Goal: Task Accomplishment & Management: Manage account settings

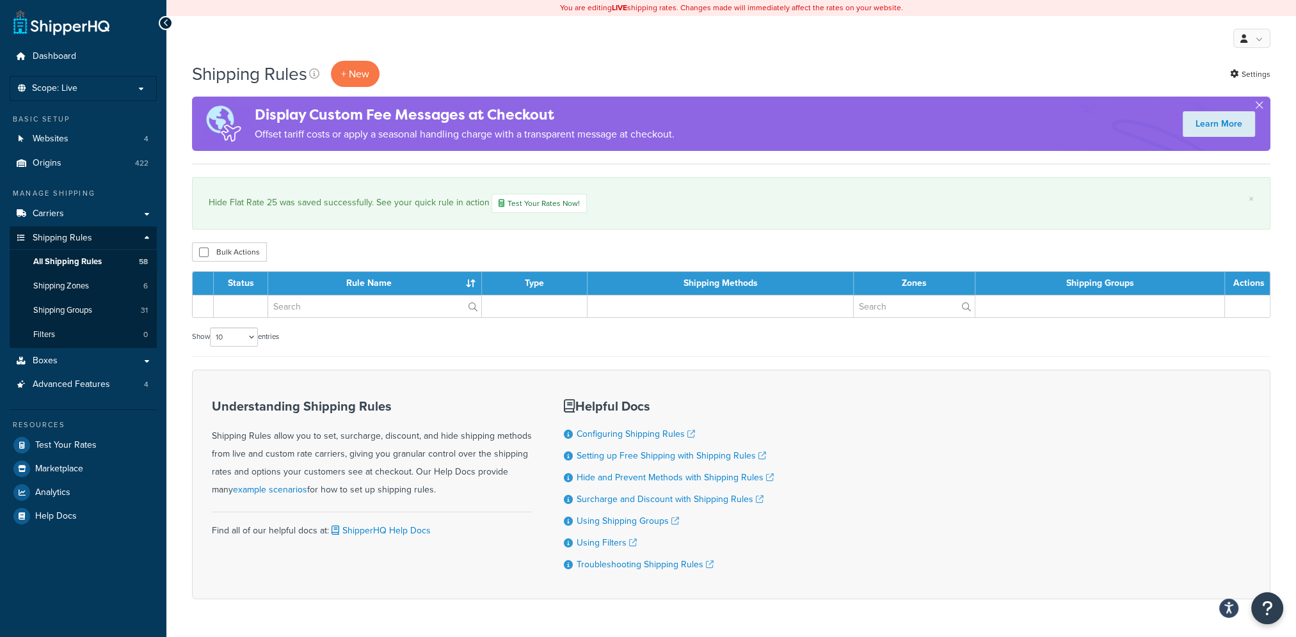
scroll to position [38, 0]
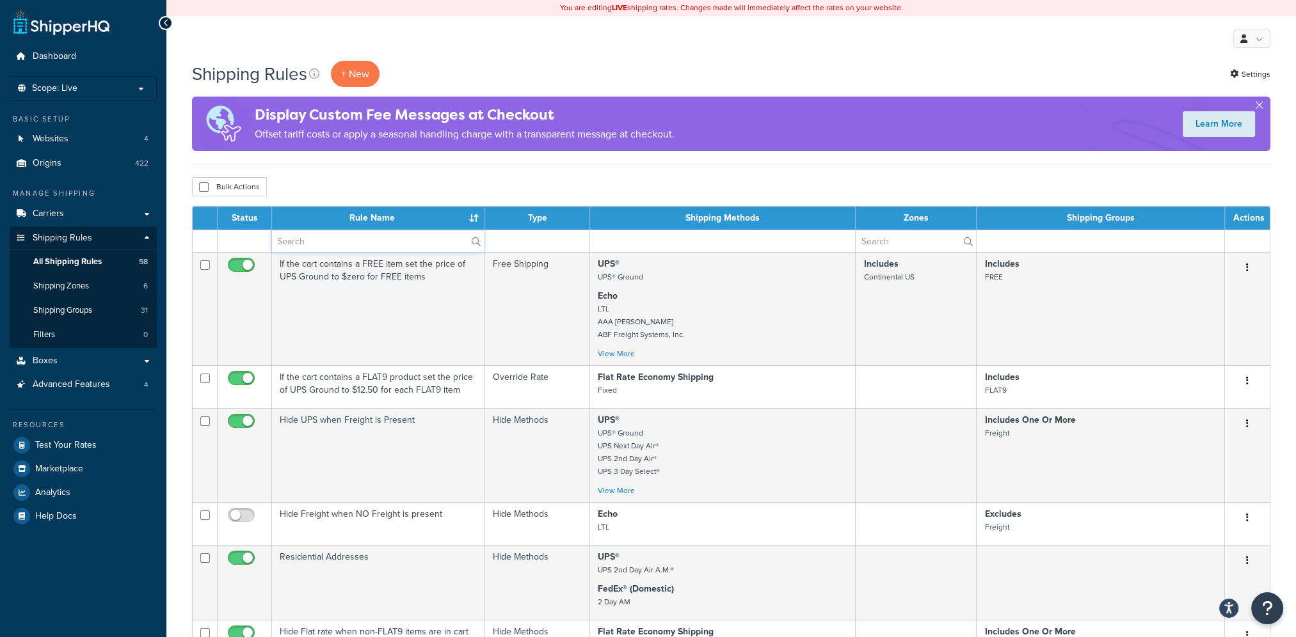
click at [325, 243] on input "text" at bounding box center [378, 241] width 212 height 22
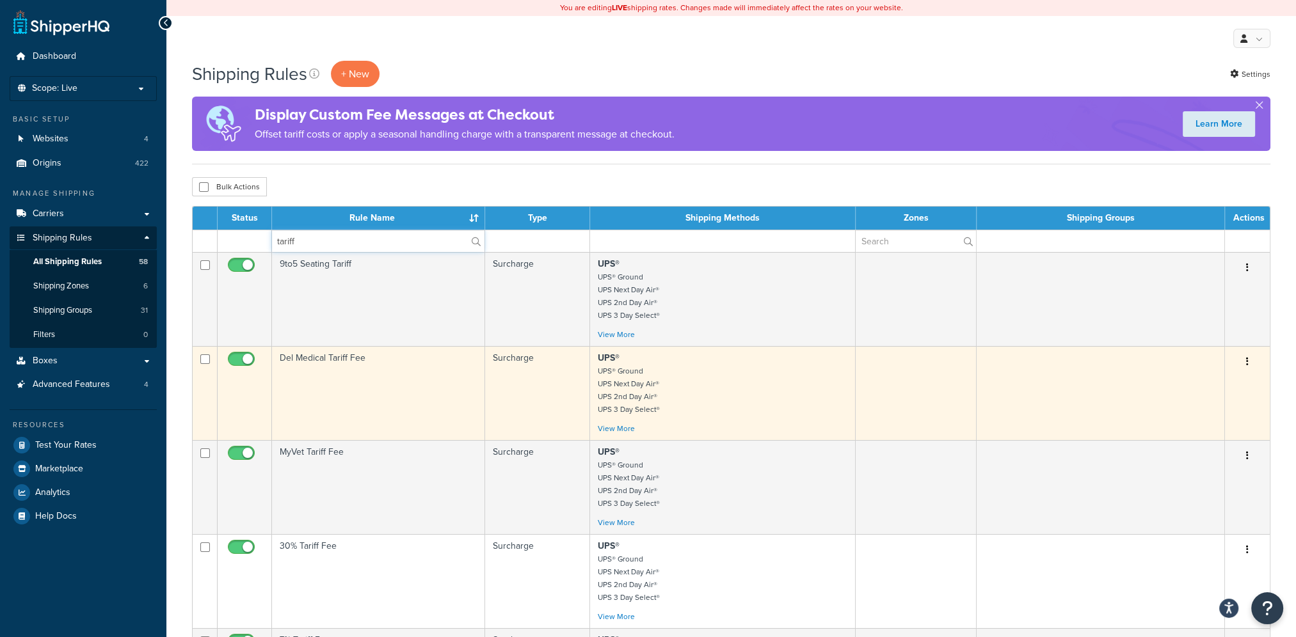
type input "tariff"
click at [415, 411] on td "Del Medical Tariff Fee" at bounding box center [378, 393] width 213 height 94
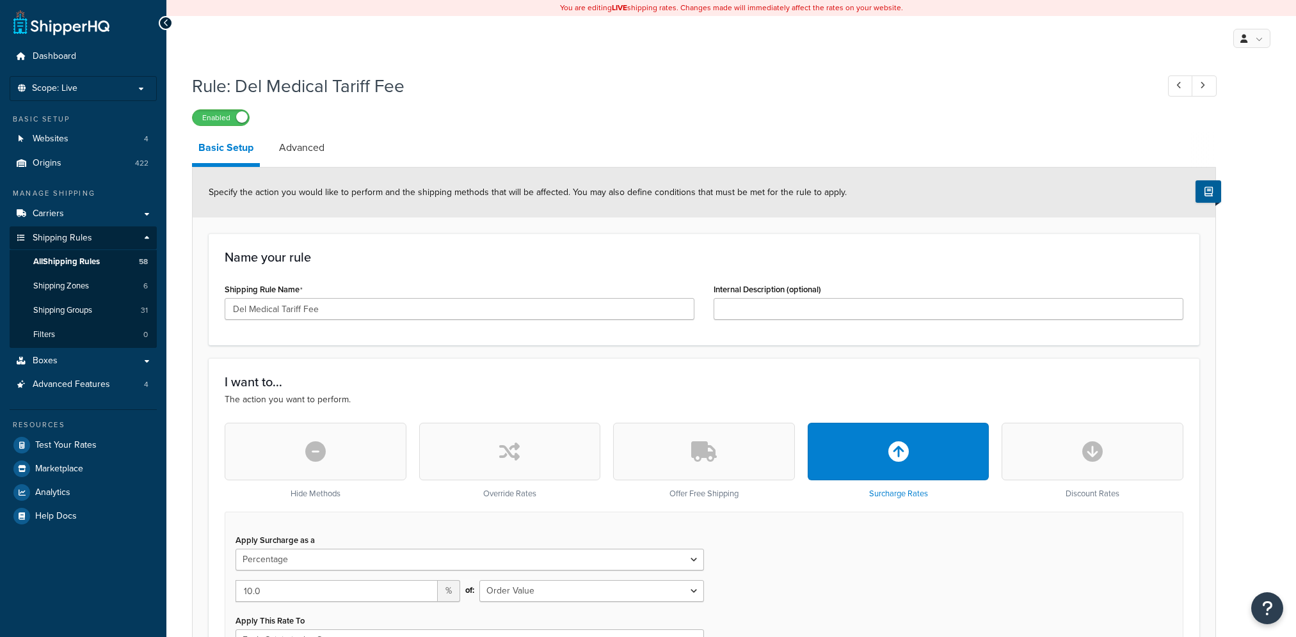
select select "PERCENTAGE"
select select "ORDER"
select select "LOCATION"
click at [300, 146] on link "Advanced" at bounding box center [302, 147] width 58 height 31
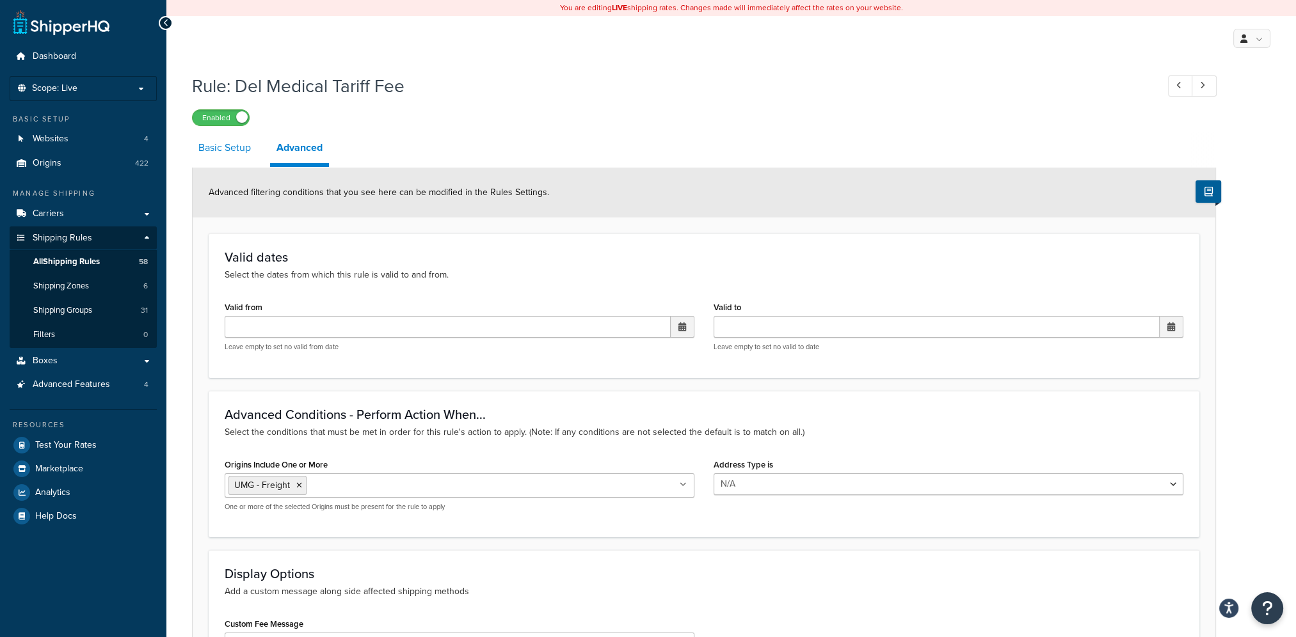
click at [229, 143] on link "Basic Setup" at bounding box center [224, 147] width 65 height 31
select select "PERCENTAGE"
select select "ORDER"
select select "LOCATION"
